Goal: Use online tool/utility: Utilize a website feature to perform a specific function

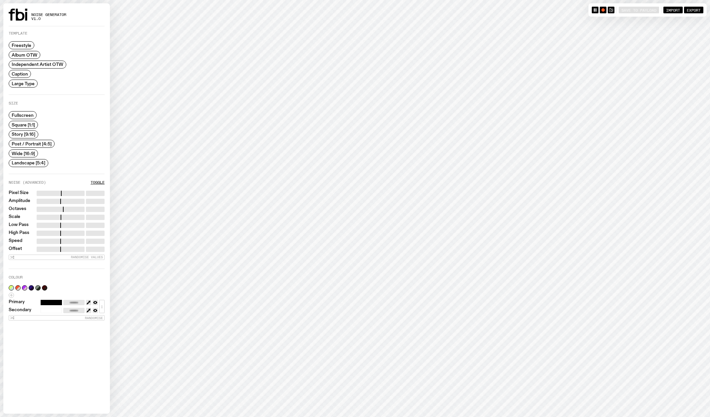
click at [17, 70] on label "Caption" at bounding box center [20, 74] width 22 height 8
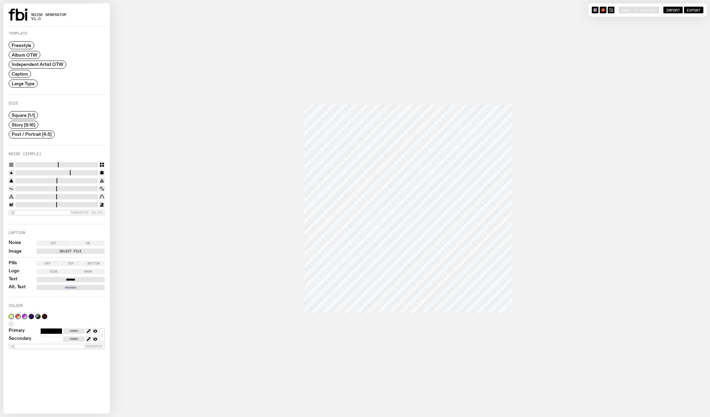
click at [30, 133] on span "Post / Portrait [4:5]" at bounding box center [32, 134] width 40 height 5
click at [68, 263] on span "Top" at bounding box center [71, 263] width 6 height 3
click at [90, 262] on span "Bottom" at bounding box center [94, 263] width 12 height 3
click at [25, 316] on button "button" at bounding box center [24, 316] width 5 height 5
type input "*******"
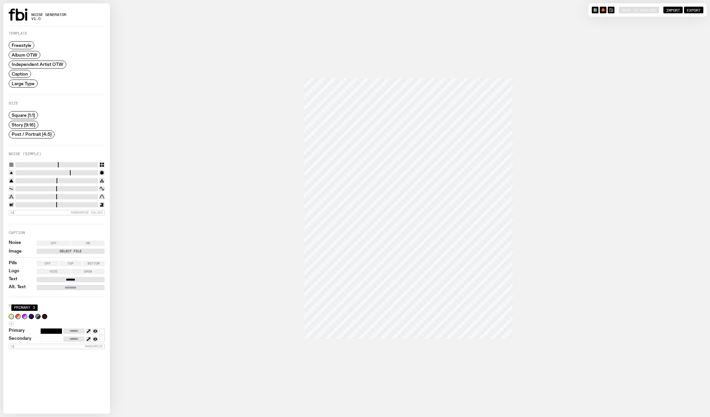
type input "*******"
click at [70, 250] on label "Select File" at bounding box center [70, 251] width 65 height 5
click at [0, 0] on input "Select File" at bounding box center [0, 0] width 0 height 0
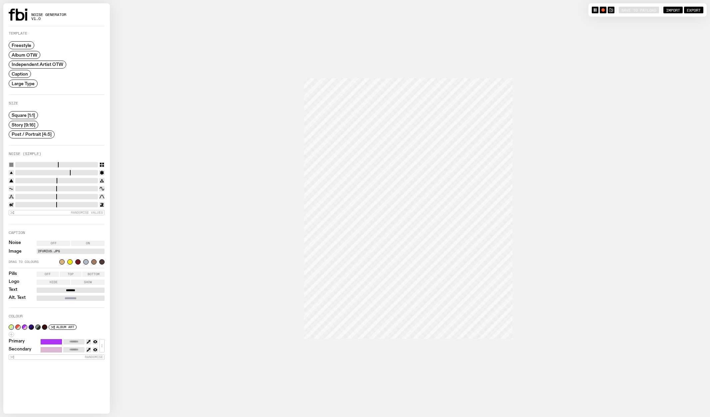
click at [47, 241] on label "Off" at bounding box center [54, 243] width 34 height 5
click at [70, 273] on span "Top" at bounding box center [71, 274] width 6 height 3
click at [63, 288] on input "*******" at bounding box center [71, 290] width 68 height 5
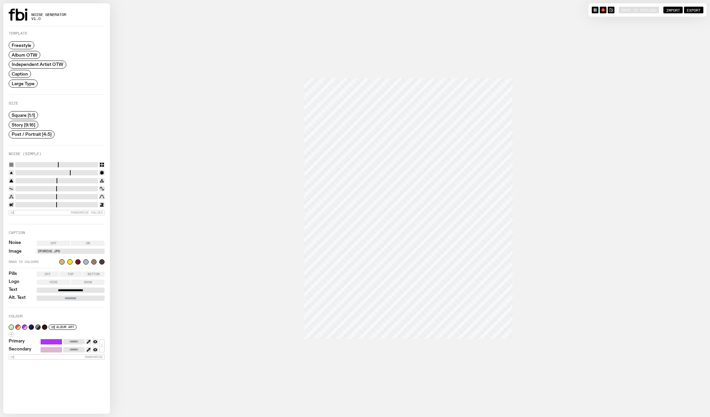
type input "**********"
click at [75, 297] on input "Alt. Text" at bounding box center [71, 298] width 68 height 5
type input "**********"
click at [96, 225] on div "**********" at bounding box center [57, 266] width 96 height 84
drag, startPoint x: 24, startPoint y: 197, endPoint x: 179, endPoint y: 193, distance: 155.0
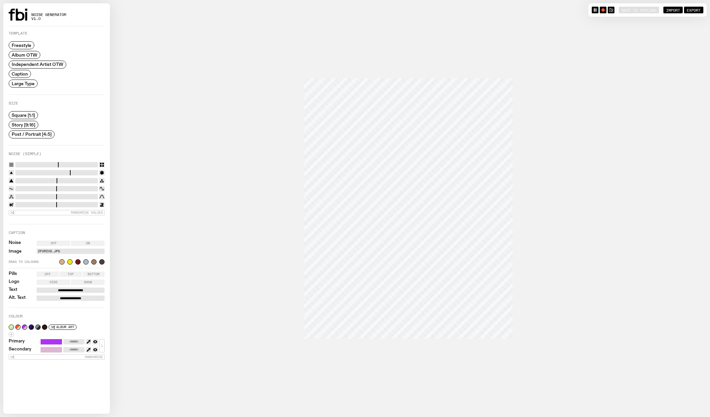
type input "***"
click at [98, 194] on input "range" at bounding box center [56, 196] width 83 height 5
drag, startPoint x: 71, startPoint y: 164, endPoint x: 32, endPoint y: 169, distance: 38.9
type input "*"
click at [35, 168] on input "range" at bounding box center [56, 164] width 83 height 5
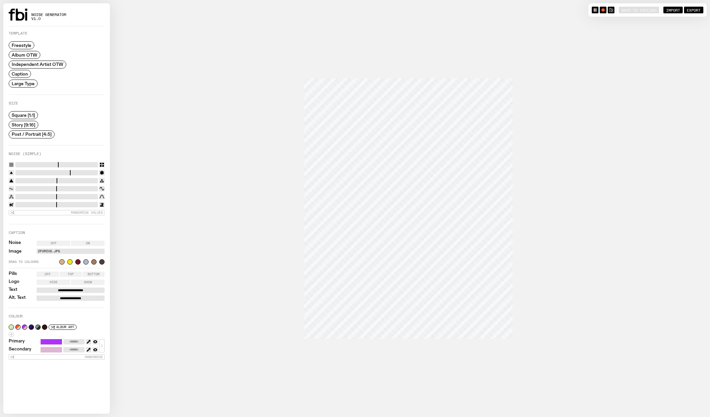
drag, startPoint x: 25, startPoint y: 173, endPoint x: 27, endPoint y: 177, distance: 4.9
type input "*"
click at [56, 176] on input "range" at bounding box center [56, 172] width 83 height 5
drag, startPoint x: 28, startPoint y: 180, endPoint x: 59, endPoint y: 180, distance: 30.3
type input "****"
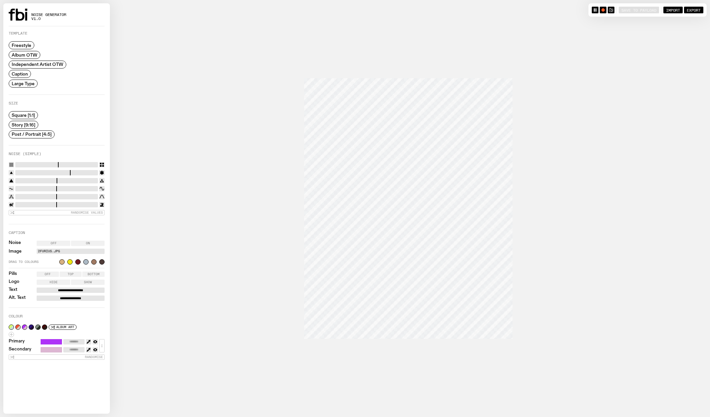
click at [59, 180] on input "range" at bounding box center [56, 180] width 83 height 5
click at [81, 241] on label "On" at bounding box center [88, 243] width 34 height 5
drag, startPoint x: 28, startPoint y: 175, endPoint x: 103, endPoint y: 175, distance: 74.6
type input "*"
click at [98, 175] on input "range" at bounding box center [56, 172] width 83 height 5
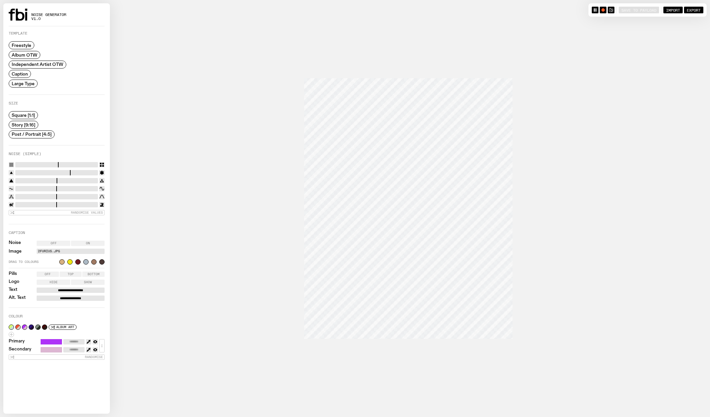
drag, startPoint x: 29, startPoint y: 164, endPoint x: 11, endPoint y: 166, distance: 17.4
type input "*"
click at [15, 166] on input "range" at bounding box center [56, 164] width 83 height 5
drag, startPoint x: 46, startPoint y: 201, endPoint x: 224, endPoint y: 208, distance: 177.7
type input "*"
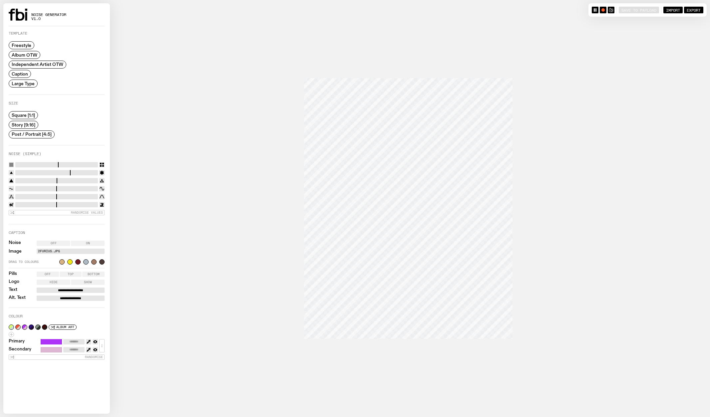
click at [98, 204] on input "range" at bounding box center [56, 204] width 83 height 5
drag, startPoint x: 54, startPoint y: 189, endPoint x: 109, endPoint y: 192, distance: 55.4
type input "*"
click at [98, 192] on input "range" at bounding box center [56, 188] width 83 height 5
type input "****"
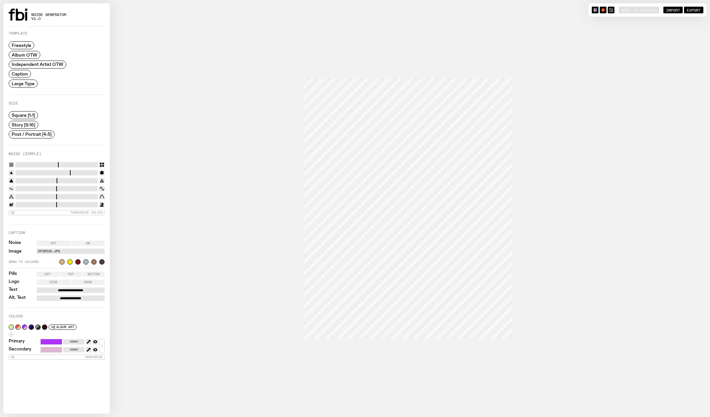
click at [75, 206] on input "range" at bounding box center [56, 204] width 83 height 5
drag, startPoint x: 34, startPoint y: 174, endPoint x: 71, endPoint y: 173, distance: 37.0
type input "*"
click at [71, 173] on input "range" at bounding box center [56, 172] width 83 height 5
type input "*"
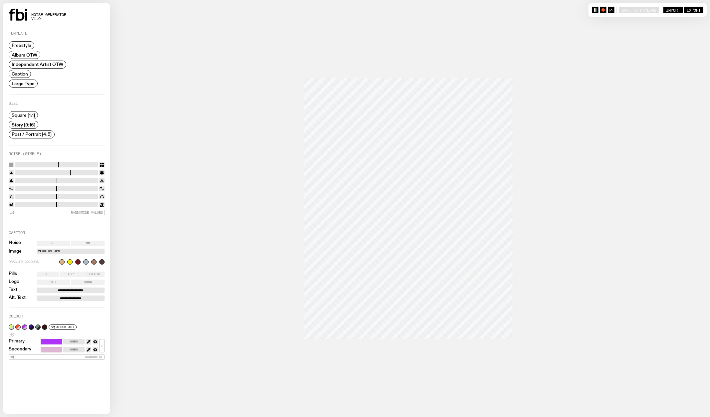
click at [22, 163] on input "range" at bounding box center [56, 164] width 83 height 5
drag, startPoint x: 48, startPoint y: 174, endPoint x: 108, endPoint y: 173, distance: 60.6
type input "*"
click at [98, 173] on input "range" at bounding box center [56, 172] width 83 height 5
type input "****"
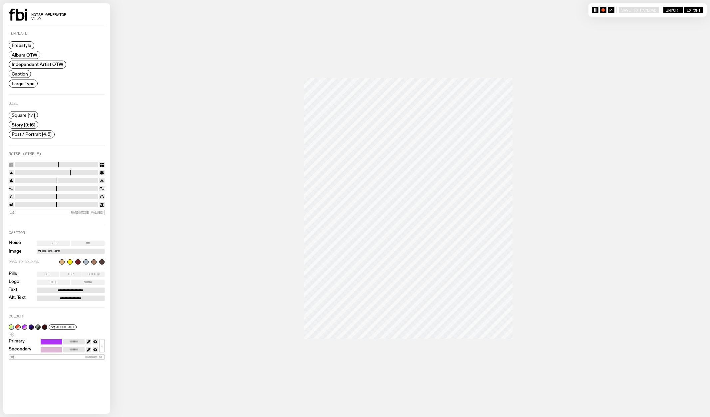
drag, startPoint x: 31, startPoint y: 180, endPoint x: 59, endPoint y: 182, distance: 28.0
click at [59, 182] on input "range" at bounding box center [56, 180] width 83 height 5
type input "*"
drag, startPoint x: 67, startPoint y: 188, endPoint x: 98, endPoint y: 190, distance: 30.7
click at [98, 190] on input "range" at bounding box center [56, 188] width 83 height 5
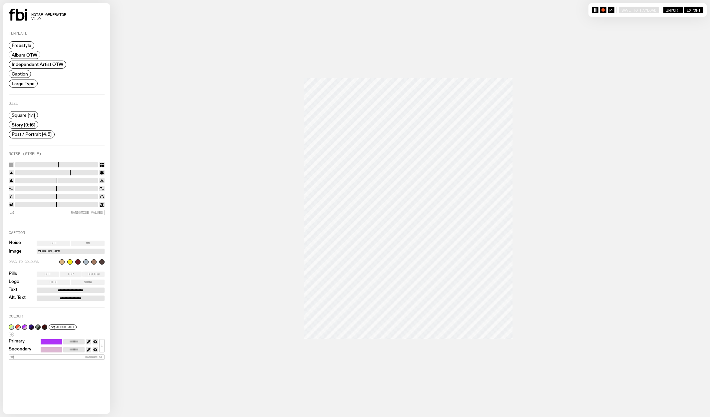
click at [89, 348] on icon "button" at bounding box center [89, 349] width 2 height 2
type input "*******"
drag, startPoint x: 21, startPoint y: 163, endPoint x: 26, endPoint y: 164, distance: 5.2
type input "*"
click at [26, 164] on input "range" at bounding box center [56, 164] width 83 height 5
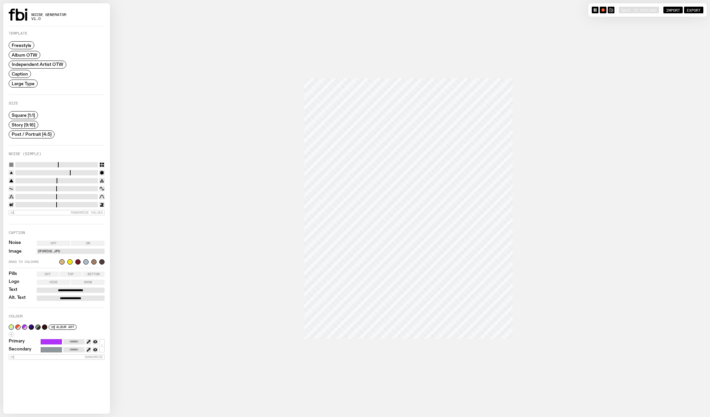
type input "****"
click at [67, 205] on input "range" at bounding box center [56, 204] width 83 height 5
click at [603, 8] on button "button" at bounding box center [603, 10] width 7 height 7
click at [602, 10] on rect "button" at bounding box center [603, 10] width 3 height 3
